Goal: Contribute content: Contribute content

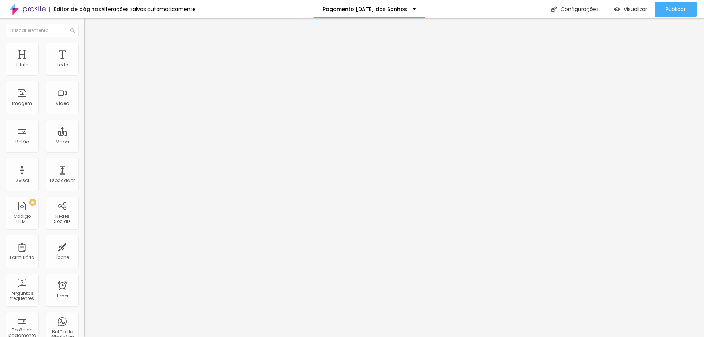
click at [84, 63] on span "Adicionar imagem" at bounding box center [107, 60] width 47 height 6
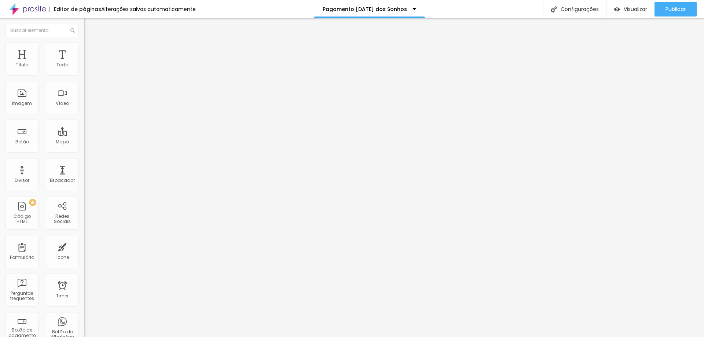
click at [90, 27] on img "button" at bounding box center [93, 27] width 6 height 6
click at [89, 70] on div "Entrada Pacote [DATE] 30" at bounding box center [126, 66] width 75 height 7
click at [90, 31] on img "button" at bounding box center [92, 30] width 5 height 6
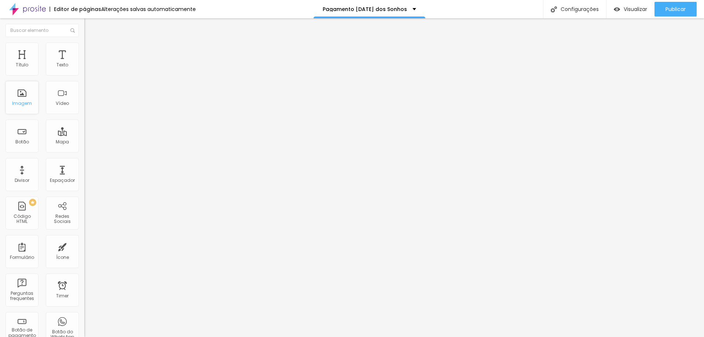
click at [21, 99] on div "Imagem" at bounding box center [21, 97] width 33 height 33
click at [90, 29] on img "button" at bounding box center [93, 27] width 6 height 6
click at [84, 62] on div "Adicionar imagem" at bounding box center [126, 59] width 84 height 5
click at [84, 63] on span "Adicionar imagem" at bounding box center [107, 60] width 47 height 6
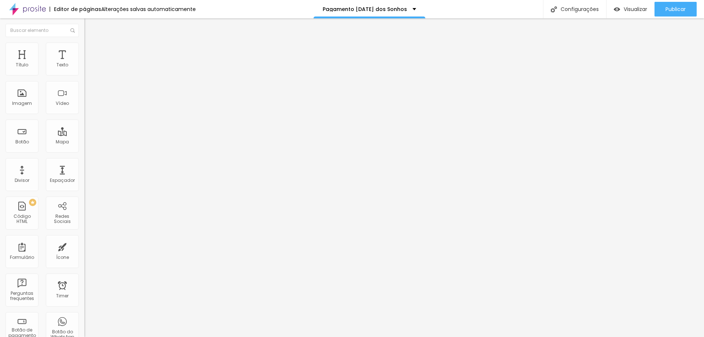
click at [90, 27] on div "Editar Coluna" at bounding box center [112, 27] width 45 height 6
click at [84, 63] on span "Adicionar imagem" at bounding box center [107, 60] width 47 height 6
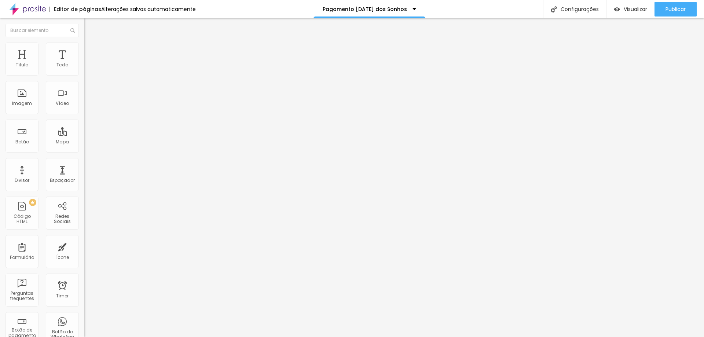
click at [90, 26] on img "button" at bounding box center [93, 27] width 6 height 6
click at [89, 70] on div "Entrada Pacote [DATE] 30" at bounding box center [126, 66] width 75 height 7
click at [90, 25] on div "Editar Botão de pagamento" at bounding box center [126, 30] width 73 height 12
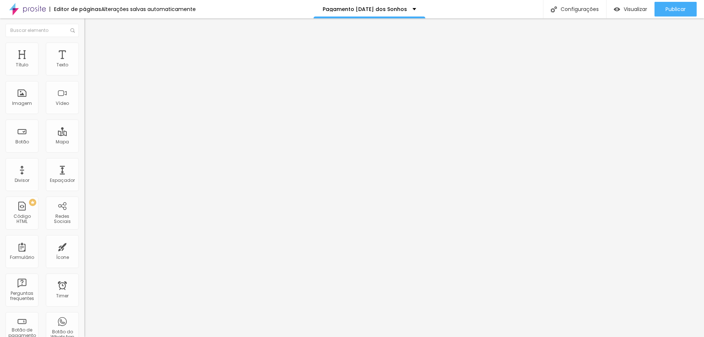
click at [90, 26] on div "Editar Coluna" at bounding box center [112, 27] width 45 height 6
click at [84, 63] on span "Adicionar imagem" at bounding box center [107, 60] width 47 height 6
click at [673, 8] on span "Publicar" at bounding box center [675, 9] width 20 height 6
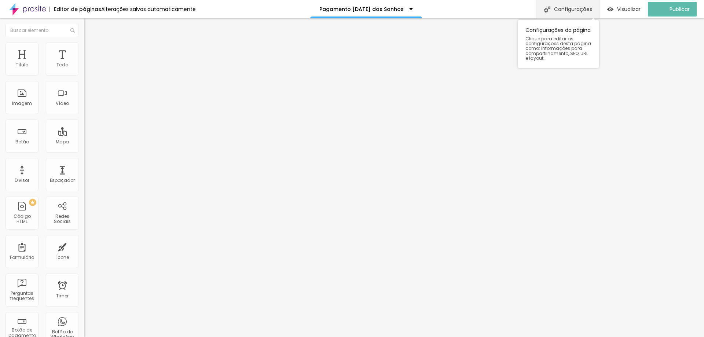
click at [582, 13] on div "Configurações" at bounding box center [567, 9] width 63 height 18
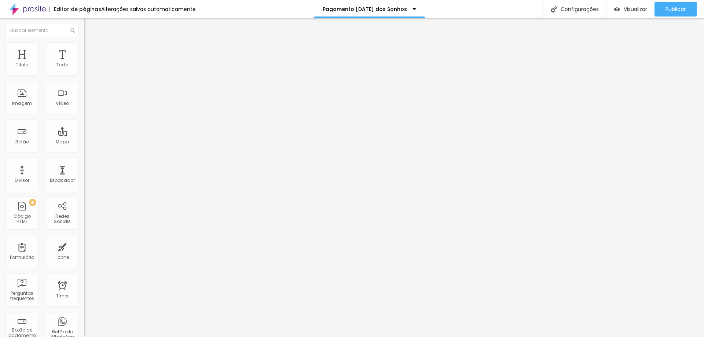
drag, startPoint x: 321, startPoint y: 121, endPoint x: 287, endPoint y: 123, distance: 33.4
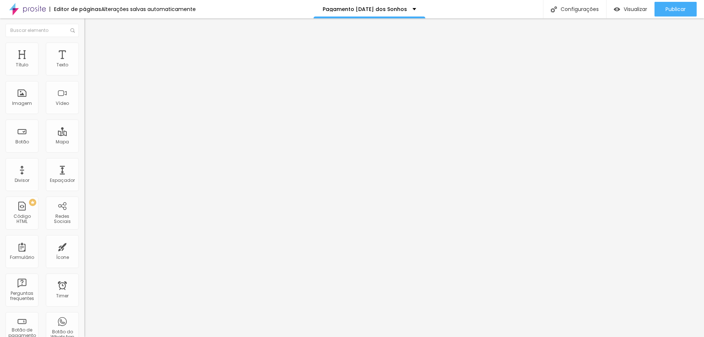
drag, startPoint x: 374, startPoint y: 89, endPoint x: 240, endPoint y: 96, distance: 133.6
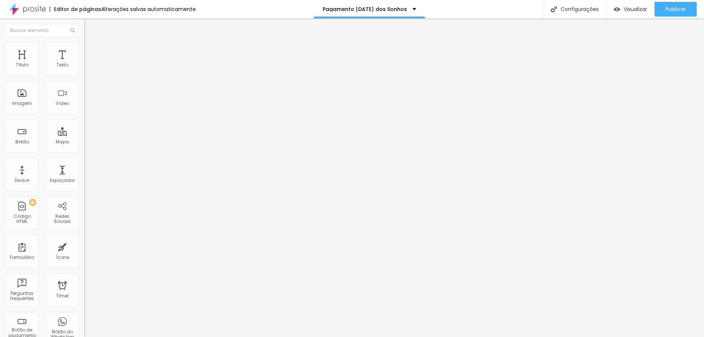
drag, startPoint x: 152, startPoint y: 107, endPoint x: 231, endPoint y: 96, distance: 80.0
click at [576, 11] on div "Configurações" at bounding box center [574, 9] width 63 height 18
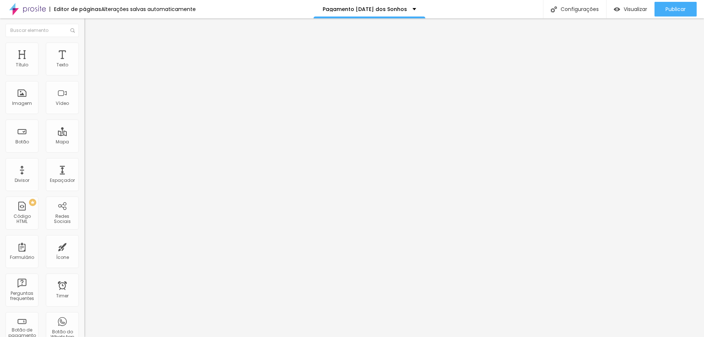
drag, startPoint x: 375, startPoint y: 120, endPoint x: 279, endPoint y: 125, distance: 96.9
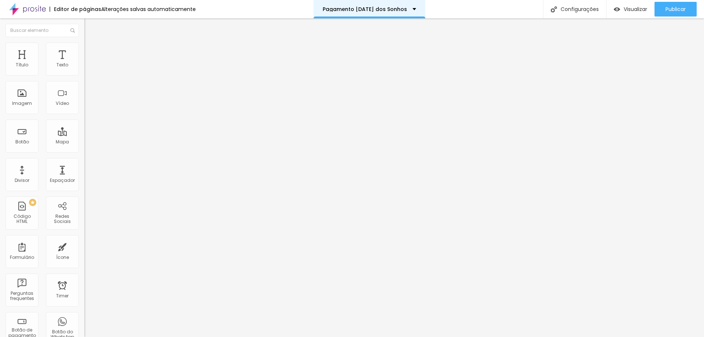
click at [384, 12] on div "Pagamento [DATE] dos Sonhos" at bounding box center [369, 9] width 112 height 18
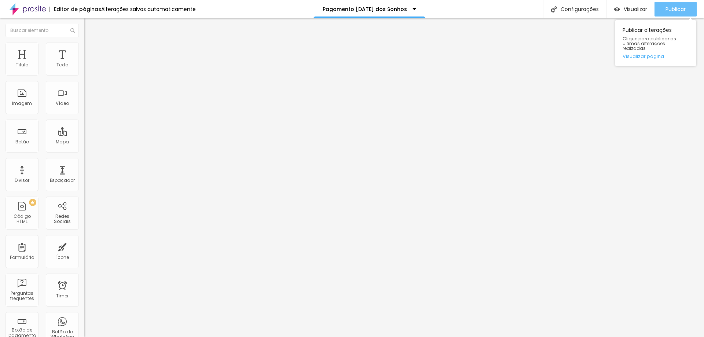
click at [672, 10] on span "Publicar" at bounding box center [675, 9] width 20 height 6
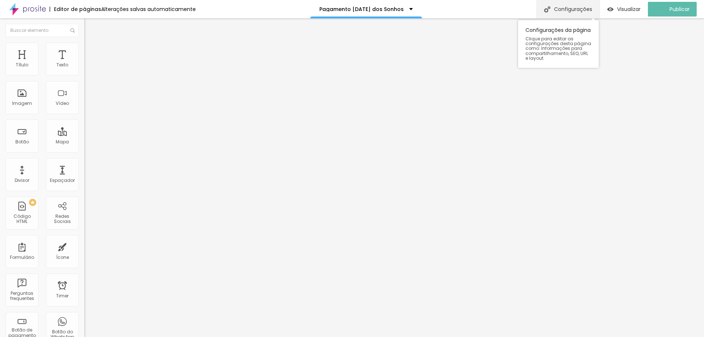
click at [575, 9] on div "Configurações" at bounding box center [567, 9] width 63 height 18
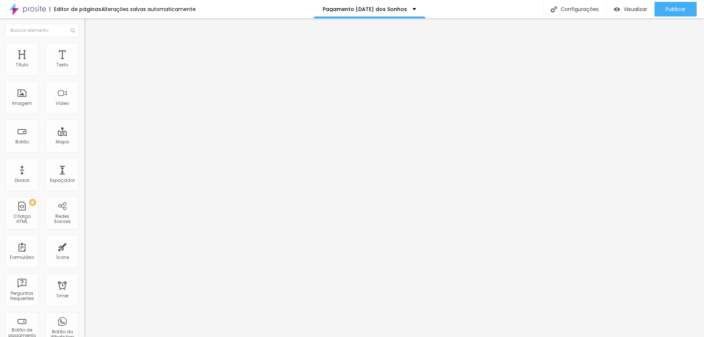
scroll to position [16, 0]
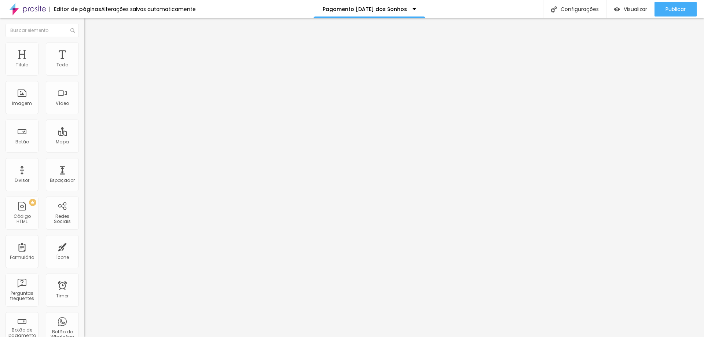
scroll to position [0, 0]
click at [666, 11] on span "Publicar" at bounding box center [675, 9] width 20 height 6
